Goal: Information Seeking & Learning: Check status

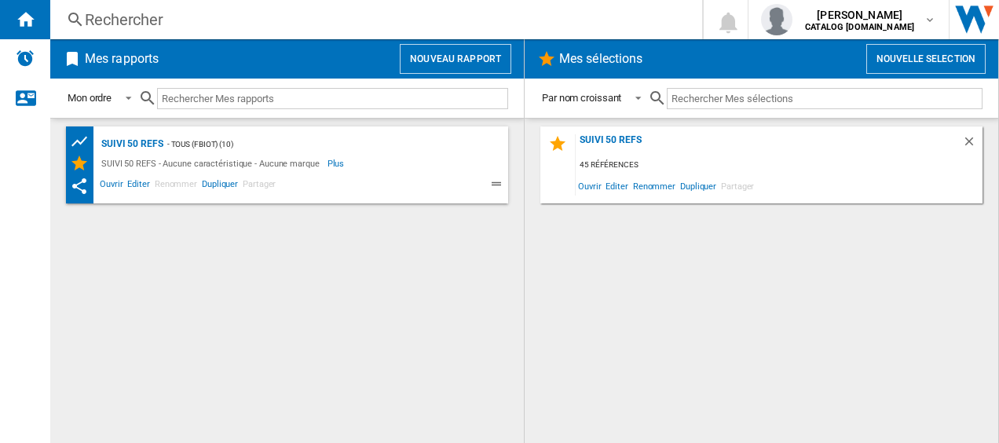
click at [148, 11] on div "Rechercher" at bounding box center [373, 20] width 577 height 22
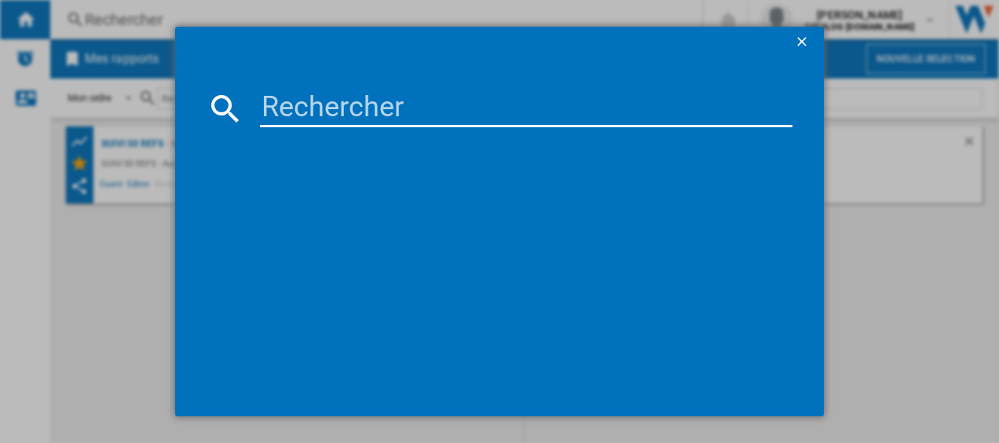
click at [308, 102] on input at bounding box center [526, 109] width 533 height 38
type input "GV9810"
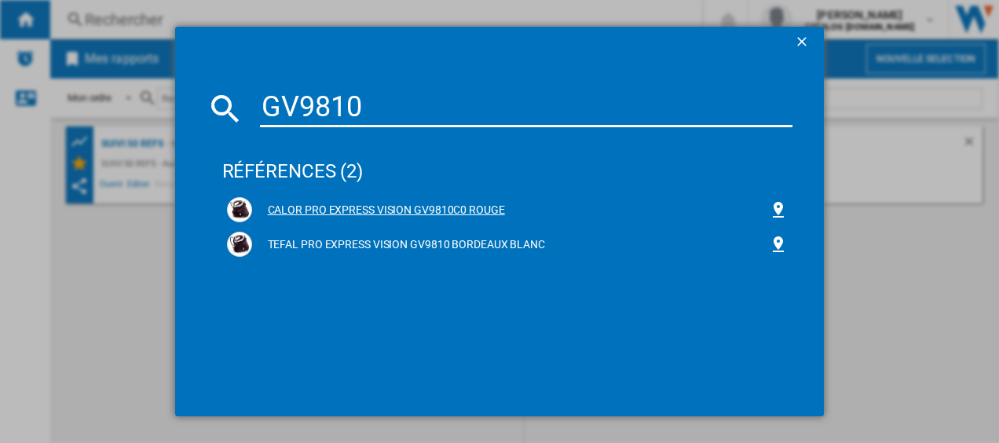
click at [276, 209] on div "CALOR PRO EXPRESS VISION GV9810C0 ROUGE" at bounding box center [511, 211] width 518 height 16
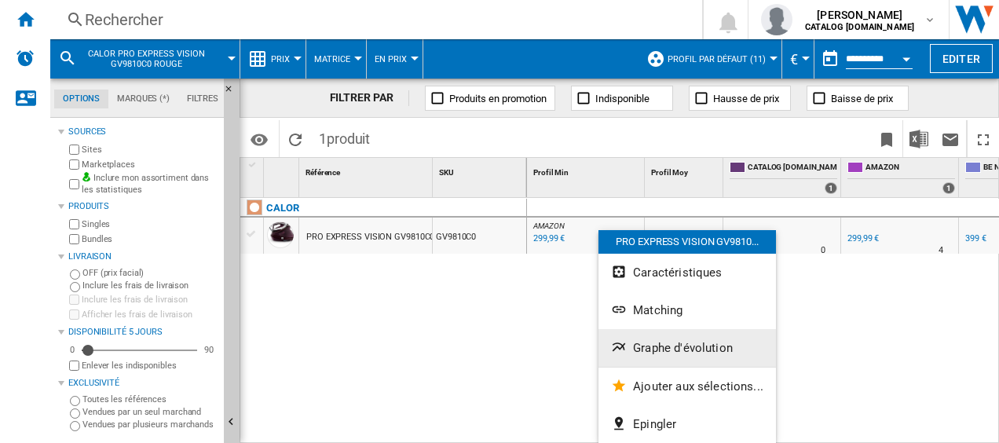
click at [636, 347] on span "Graphe d'évolution" at bounding box center [683, 348] width 100 height 14
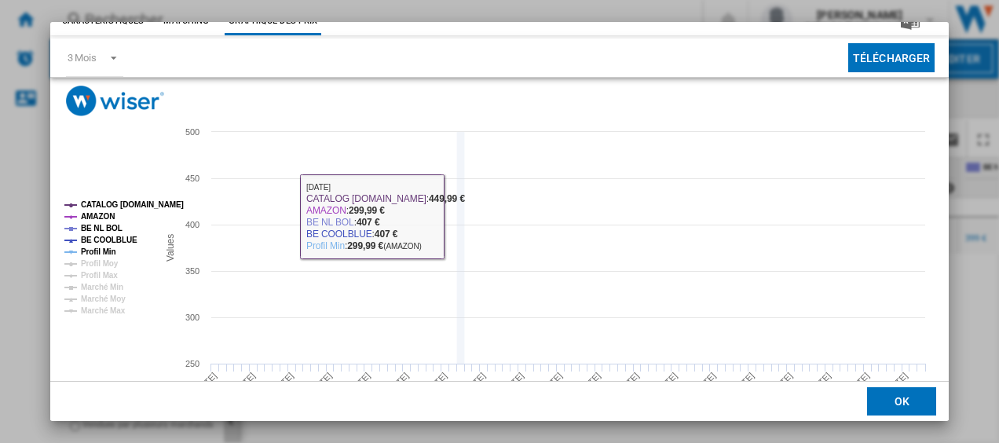
scroll to position [107, 0]
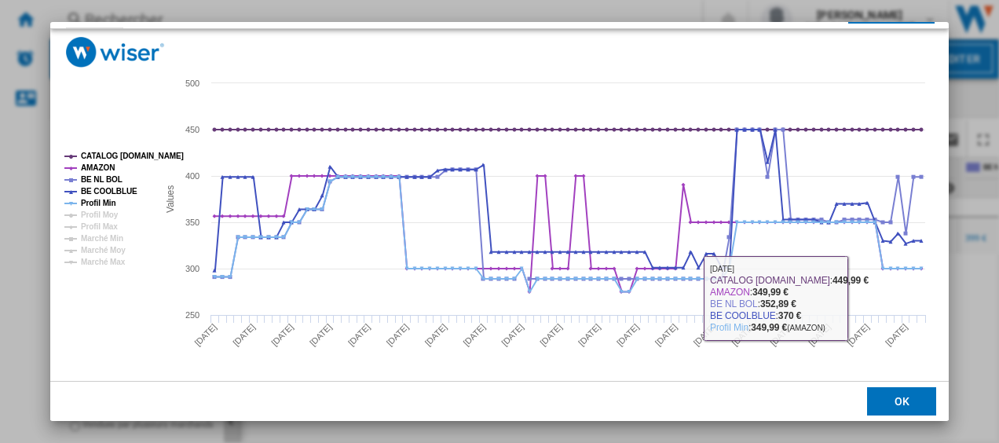
click at [878, 396] on button "OK" at bounding box center [901, 401] width 69 height 28
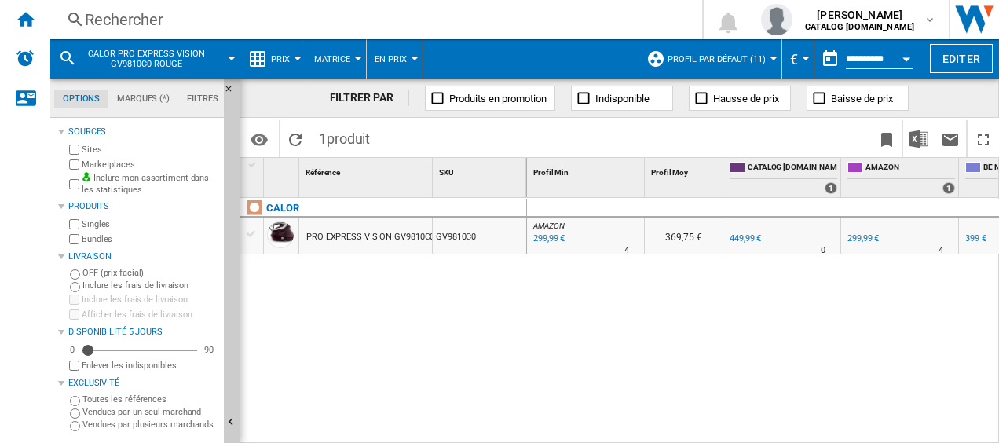
click at [540, 236] on div "299,99 €" at bounding box center [548, 239] width 34 height 16
click at [859, 237] on div "299,99 €" at bounding box center [863, 238] width 31 height 10
click at [379, 314] on div "CALOR PRO EXPRESS VISION GV9810C0 ROUGE GV9810C0" at bounding box center [383, 317] width 287 height 238
click at [181, 21] on div "Rechercher" at bounding box center [373, 20] width 577 height 22
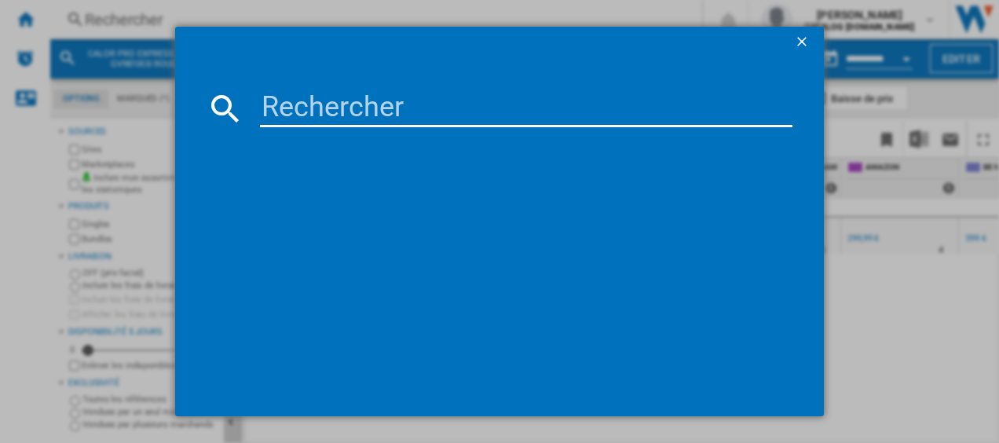
click at [325, 101] on input at bounding box center [526, 109] width 533 height 38
type input "GV9223"
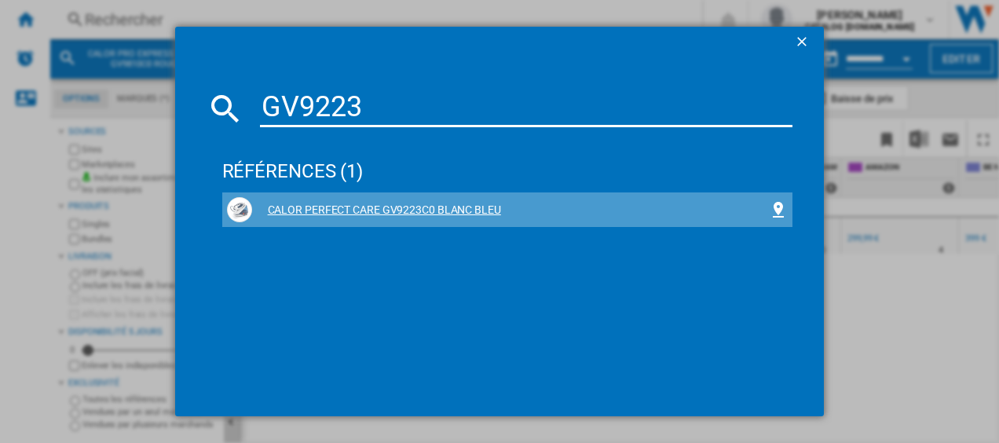
click at [358, 201] on div "CALOR PERFECT CARE GV9223C0 BLANC BLEU" at bounding box center [508, 209] width 562 height 25
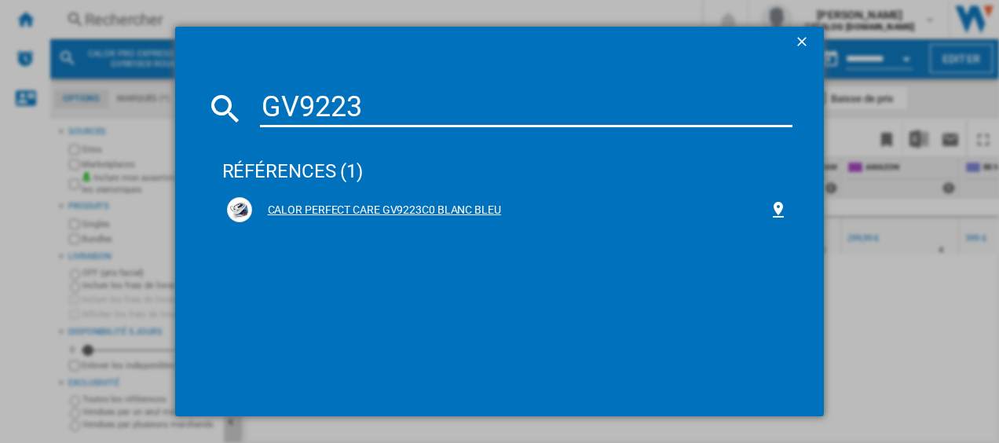
click at [366, 206] on div "CALOR PERFECT CARE GV9223C0 BLANC BLEU" at bounding box center [511, 211] width 518 height 16
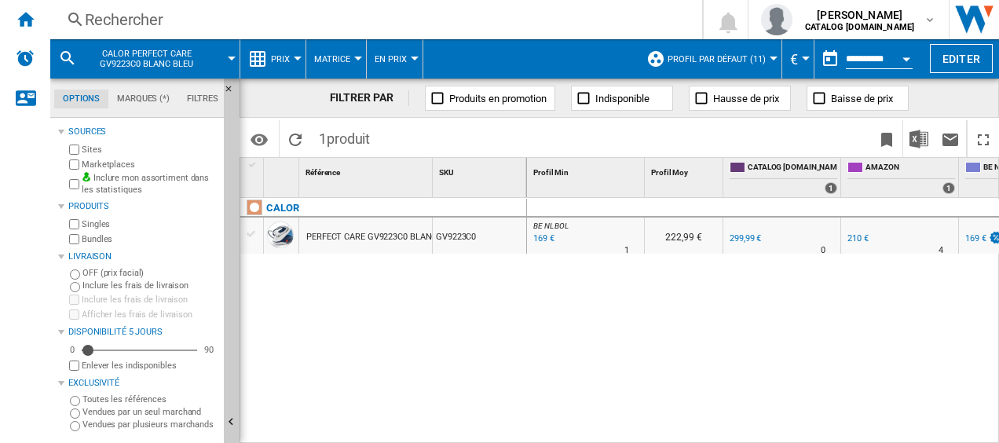
click at [541, 233] on div "169 €" at bounding box center [543, 239] width 24 height 16
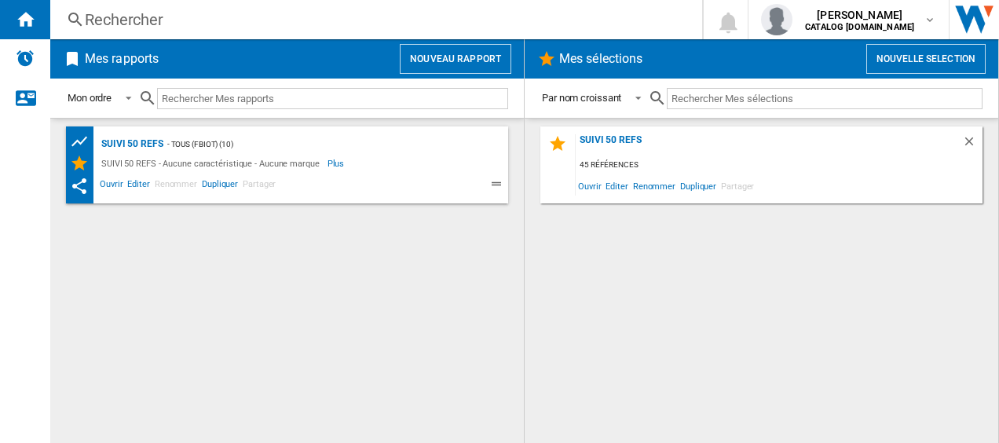
click at [152, 24] on div "Rechercher" at bounding box center [373, 20] width 577 height 22
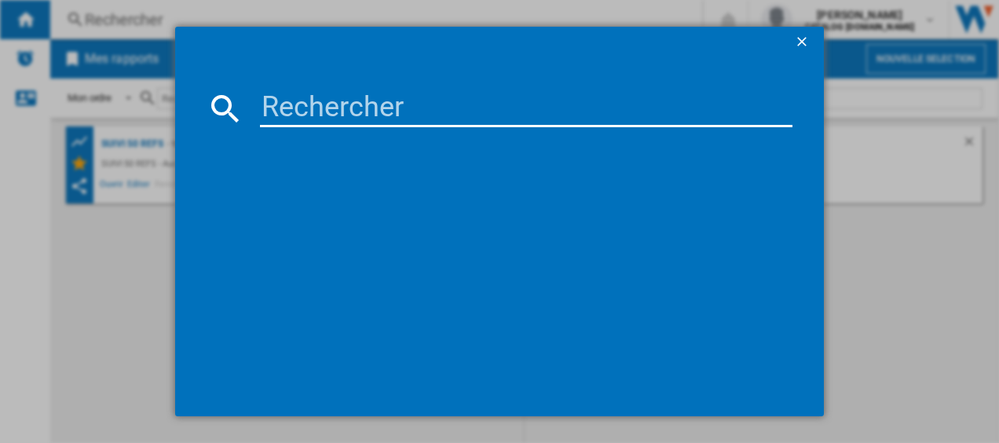
click at [342, 101] on input at bounding box center [526, 109] width 533 height 38
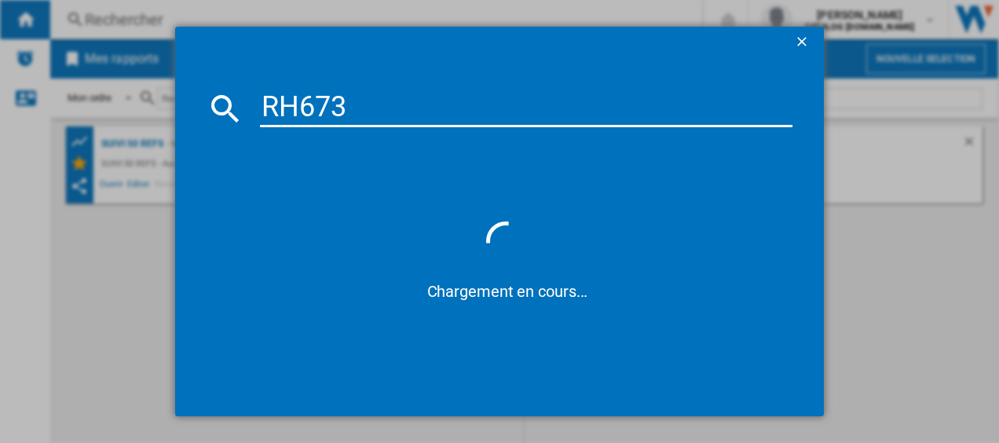
type input "RH6735"
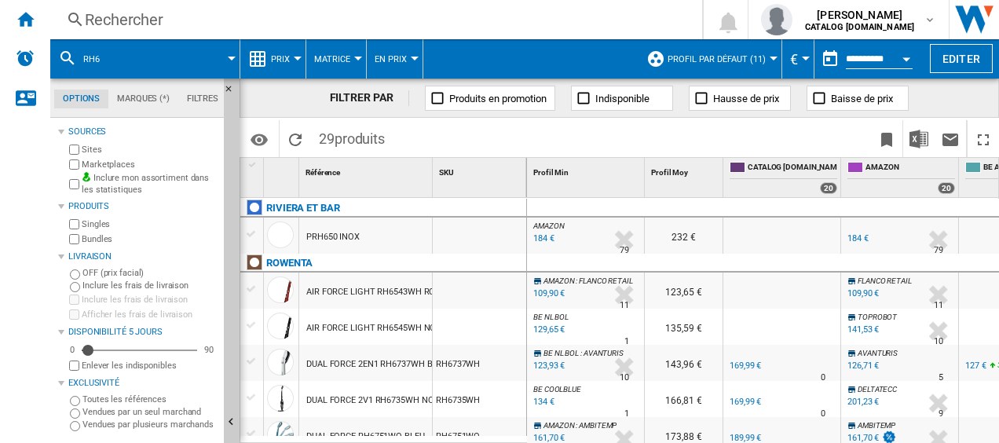
click at [116, 19] on div "Rechercher" at bounding box center [373, 20] width 577 height 22
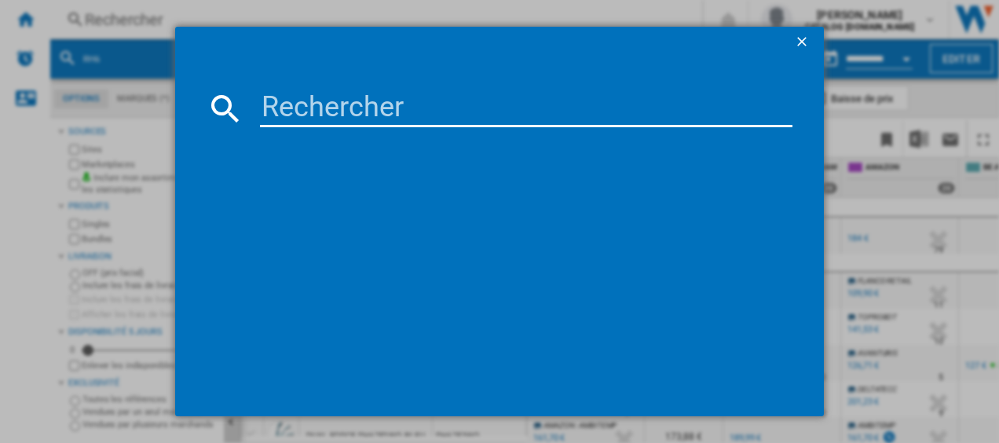
click at [273, 100] on input at bounding box center [526, 109] width 533 height 38
type input "RH6735"
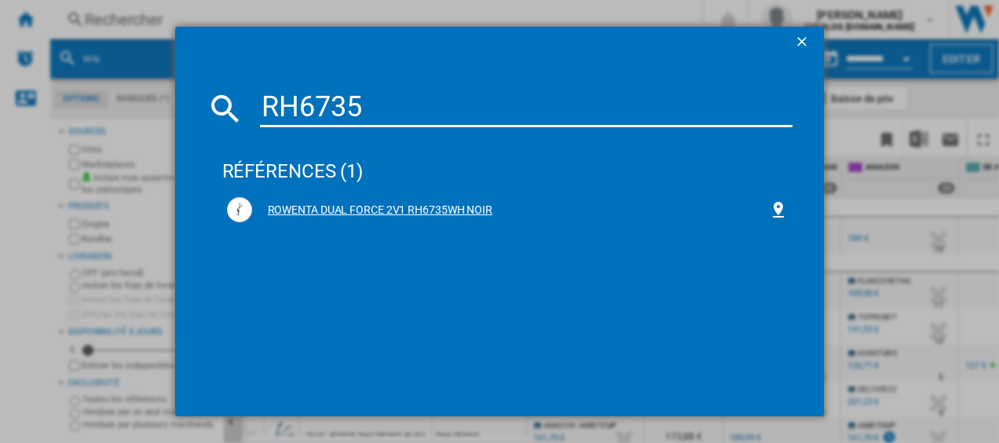
click at [286, 215] on div "ROWENTA DUAL FORCE 2V1 RH6735WH NOIR" at bounding box center [511, 211] width 518 height 16
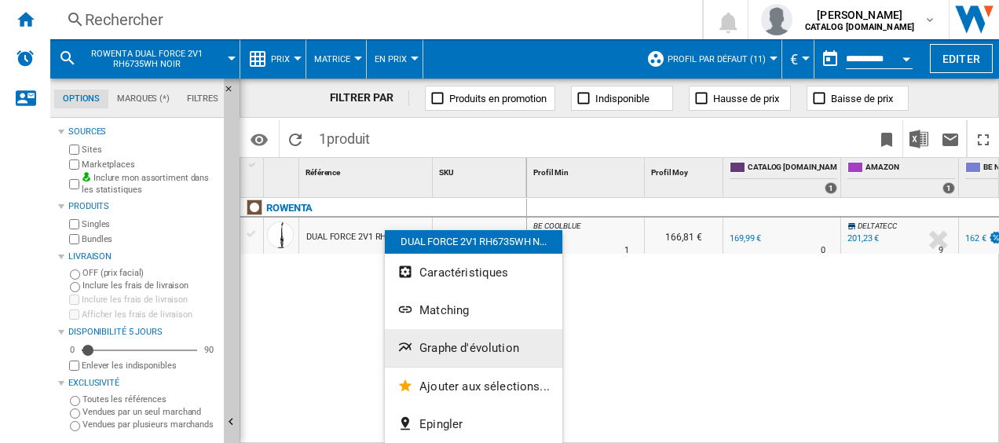
click at [485, 352] on span "Graphe d'évolution" at bounding box center [469, 348] width 100 height 14
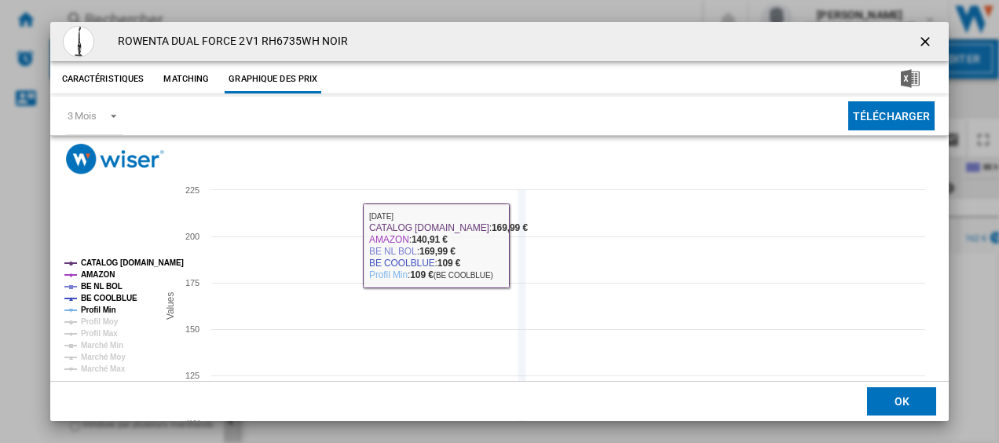
scroll to position [107, 0]
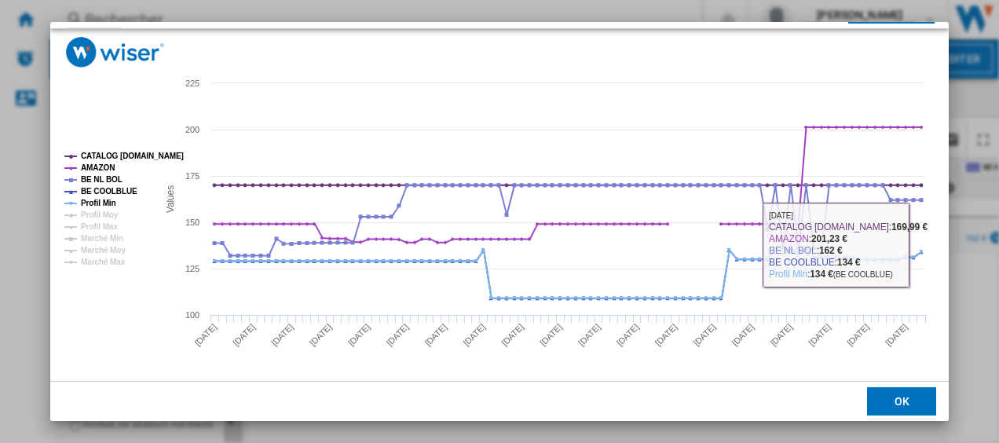
click at [911, 397] on button "OK" at bounding box center [901, 401] width 69 height 28
